Goal: Task Accomplishment & Management: Manage account settings

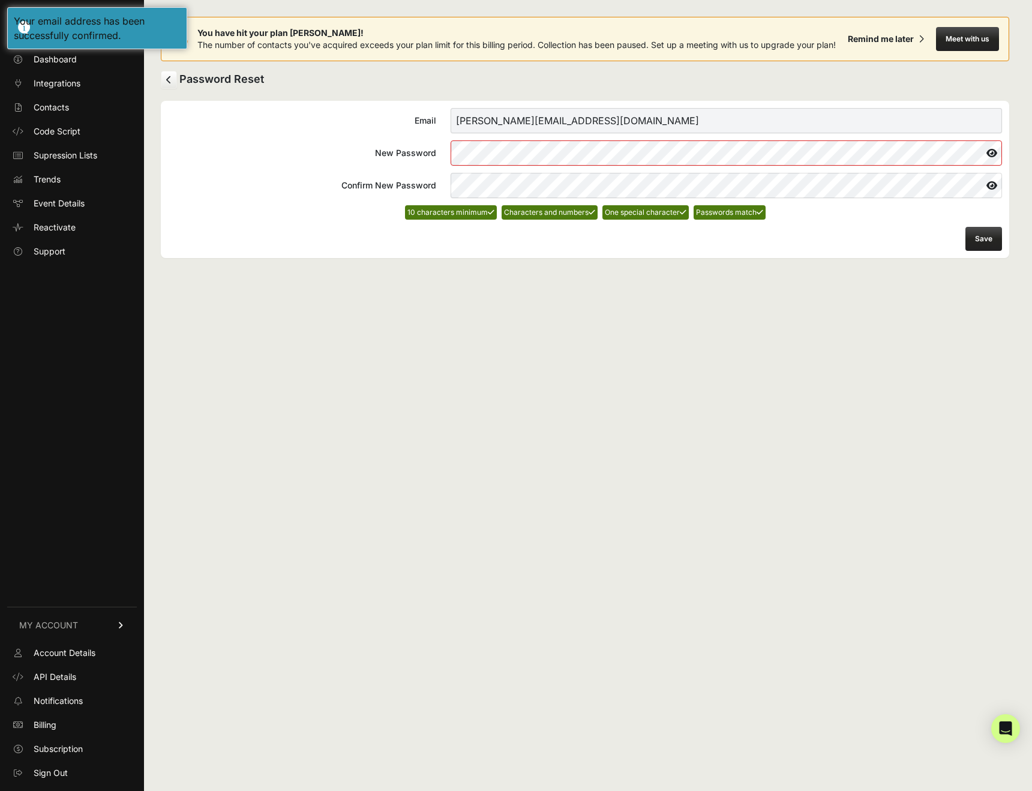
click at [866, 282] on div "You have hit your plan [PERSON_NAME]! The number of contacts you've acquired ex…" at bounding box center [585, 395] width 882 height 791
click at [989, 154] on icon at bounding box center [992, 152] width 20 height 19
click at [989, 235] on button "Save" at bounding box center [983, 239] width 37 height 24
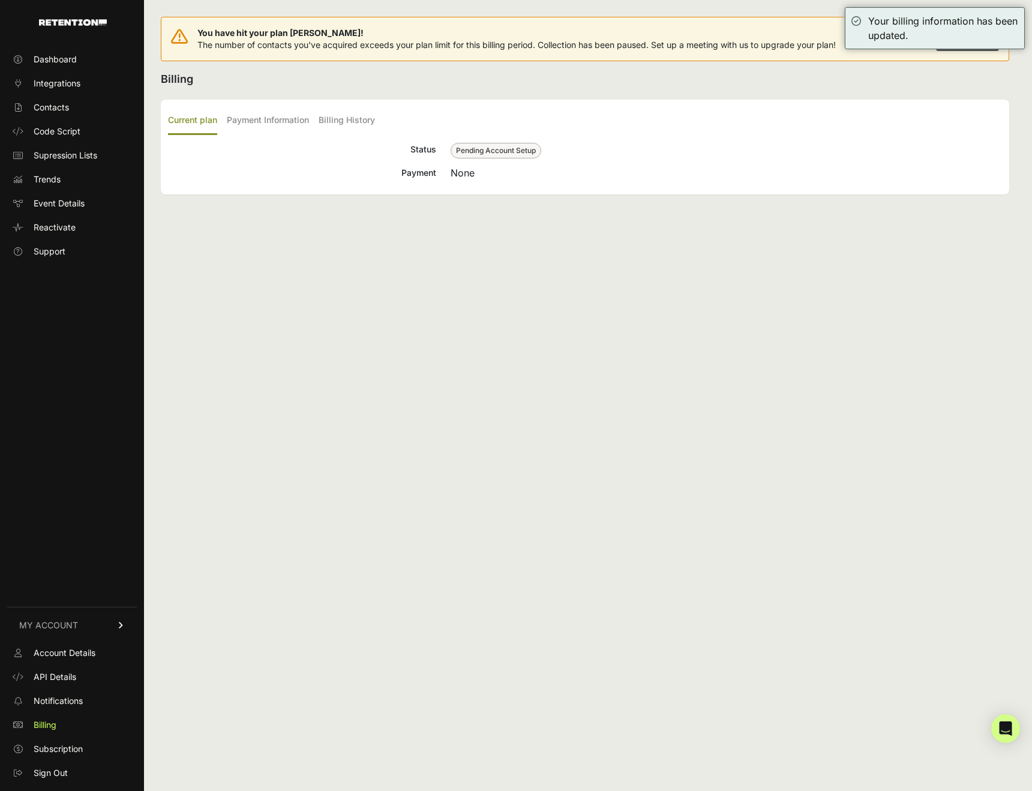
click at [791, 89] on div "You have hit your plan [PERSON_NAME]! The number of contacts you've acquired ex…" at bounding box center [585, 395] width 882 height 791
